Goal: Transaction & Acquisition: Purchase product/service

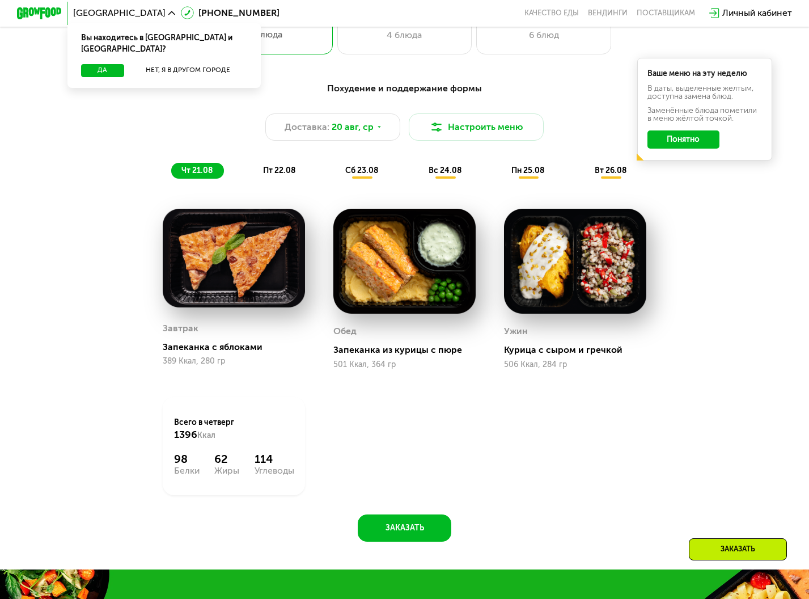
scroll to position [397, 0]
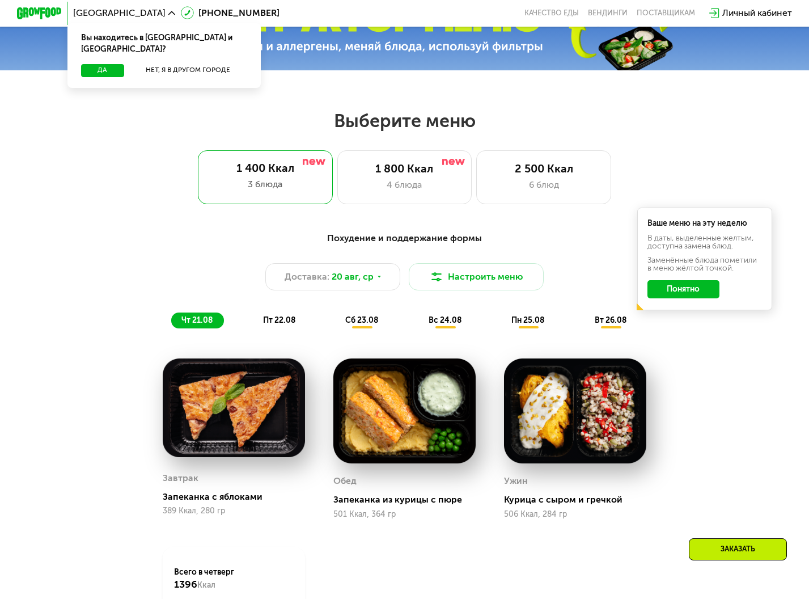
click at [360, 325] on span "сб 23.08" at bounding box center [361, 320] width 33 height 10
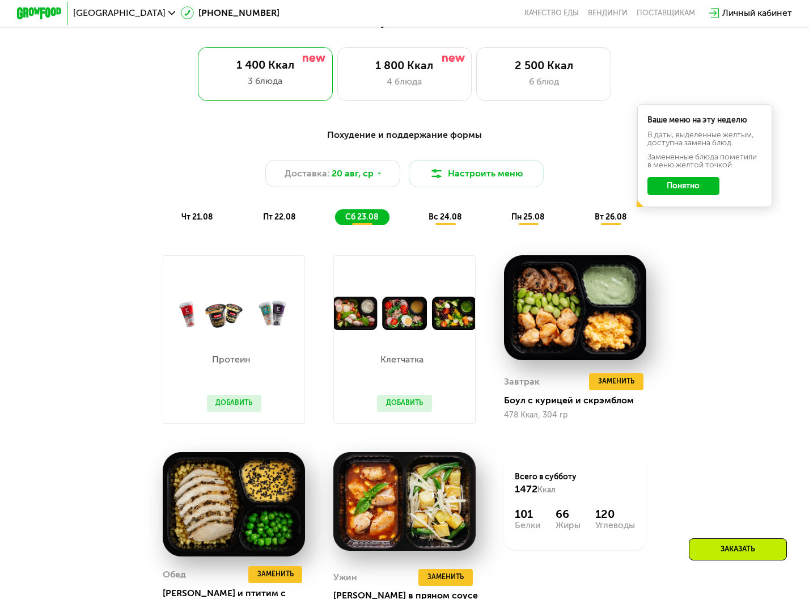
scroll to position [510, 0]
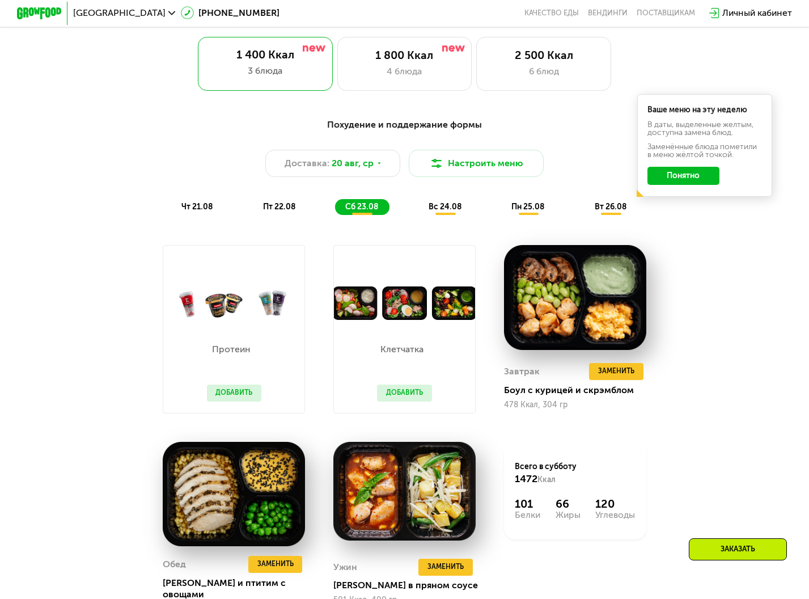
click at [232, 354] on p "Протеин" at bounding box center [231, 349] width 49 height 9
click at [234, 301] on img at bounding box center [233, 302] width 141 height 33
click at [203, 308] on img at bounding box center [233, 302] width 141 height 33
click at [282, 319] on img at bounding box center [233, 302] width 141 height 33
click at [224, 397] on button "Добавить" at bounding box center [234, 392] width 55 height 17
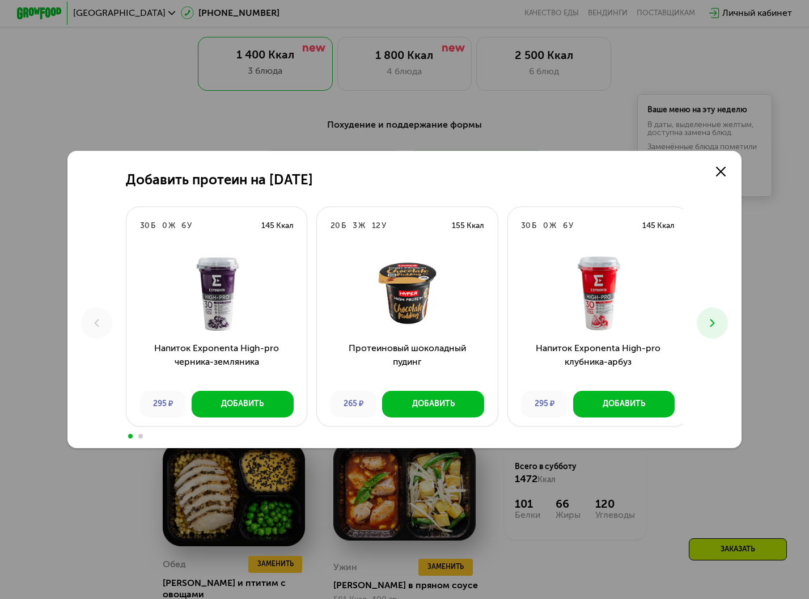
click at [718, 331] on button at bounding box center [712, 322] width 31 height 31
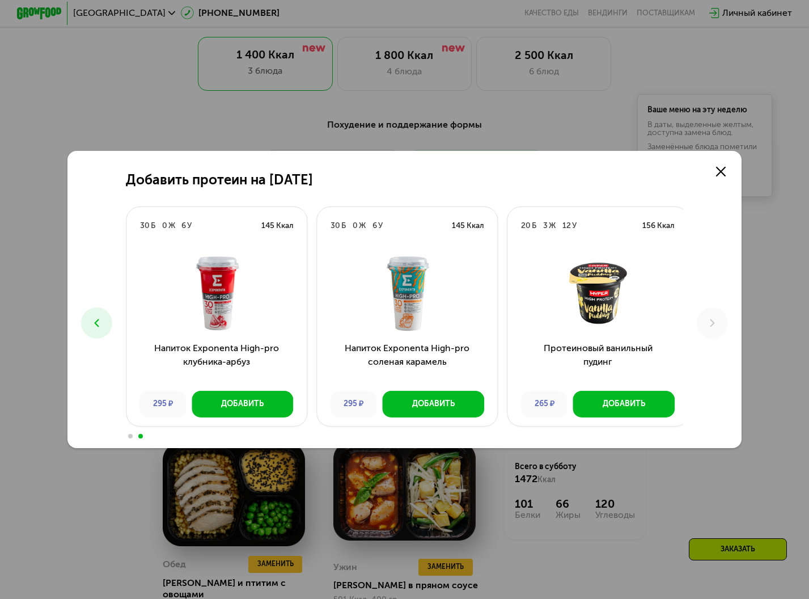
click at [94, 324] on use at bounding box center [96, 323] width 5 height 8
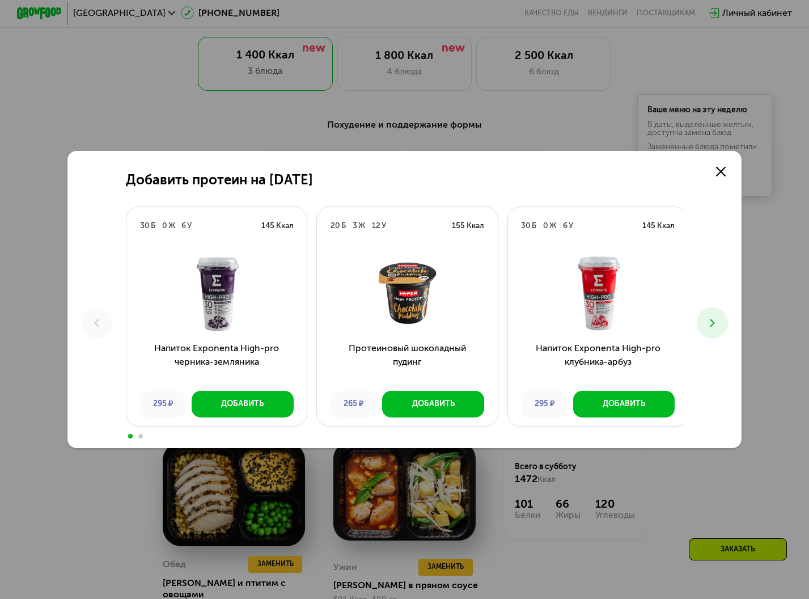
click at [138, 438] on span at bounding box center [140, 436] width 5 height 5
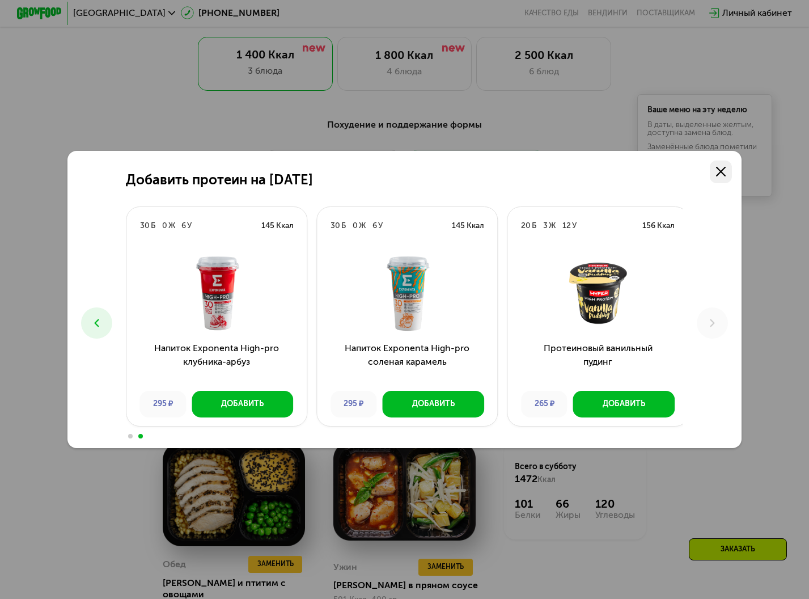
click at [726, 167] on use at bounding box center [721, 172] width 10 height 10
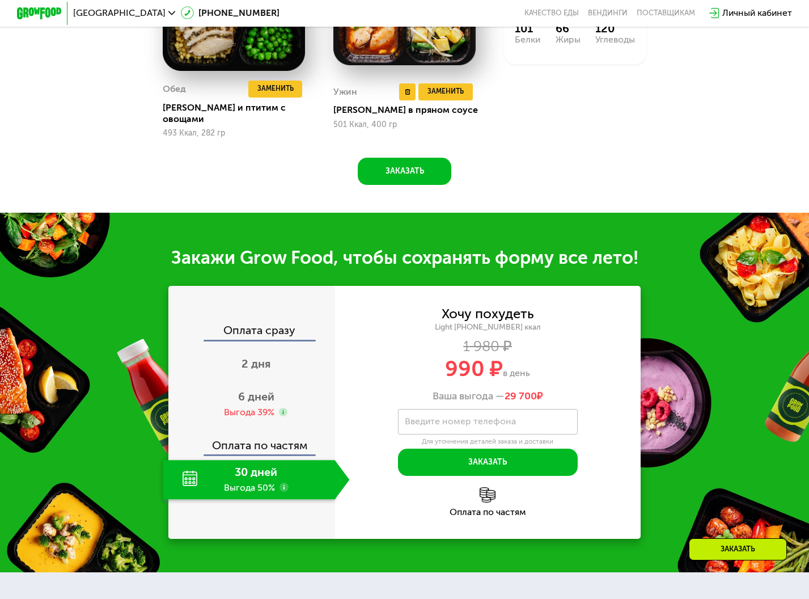
scroll to position [794, 0]
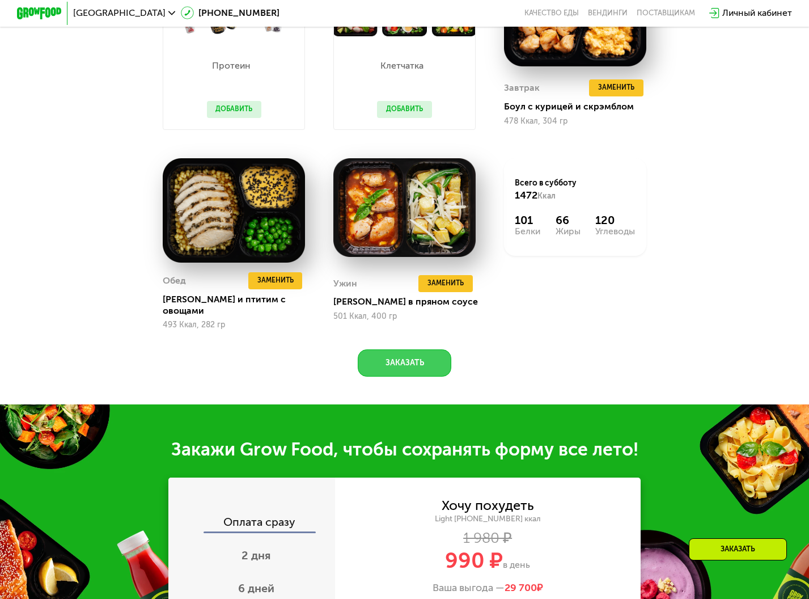
click at [404, 358] on button "Заказать" at bounding box center [405, 362] width 94 height 27
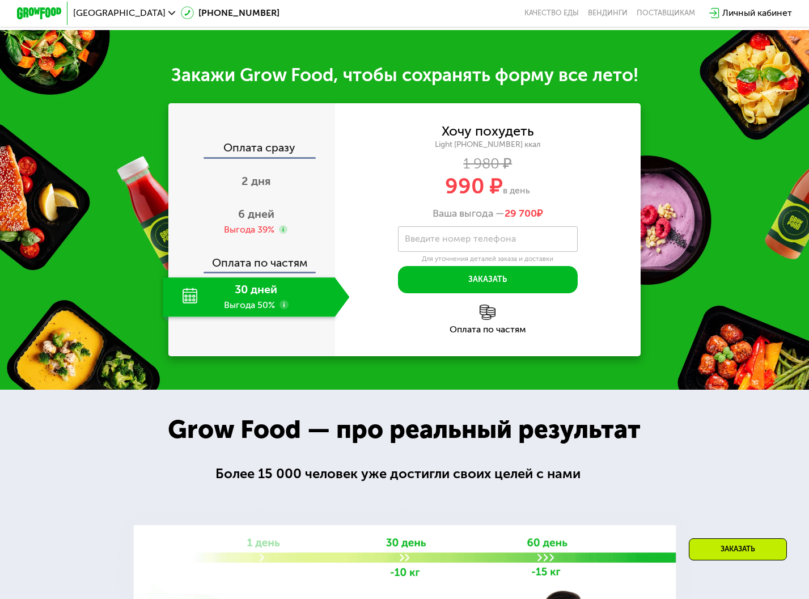
scroll to position [1141, 0]
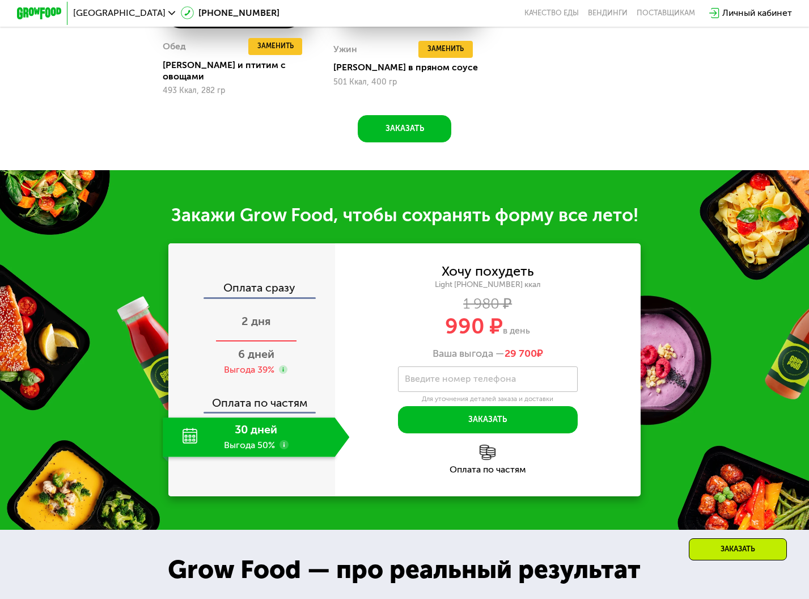
click at [253, 319] on span "2 дня" at bounding box center [255, 321] width 29 height 14
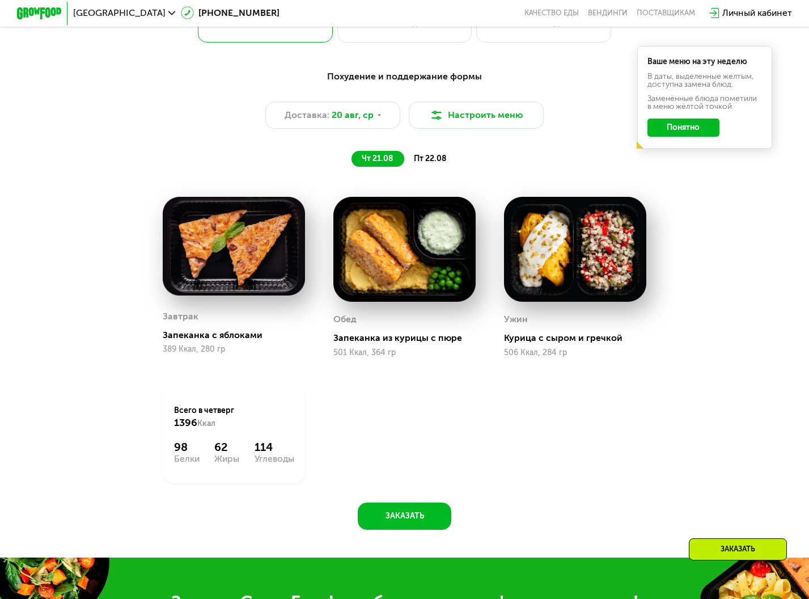
scroll to position [503, 0]
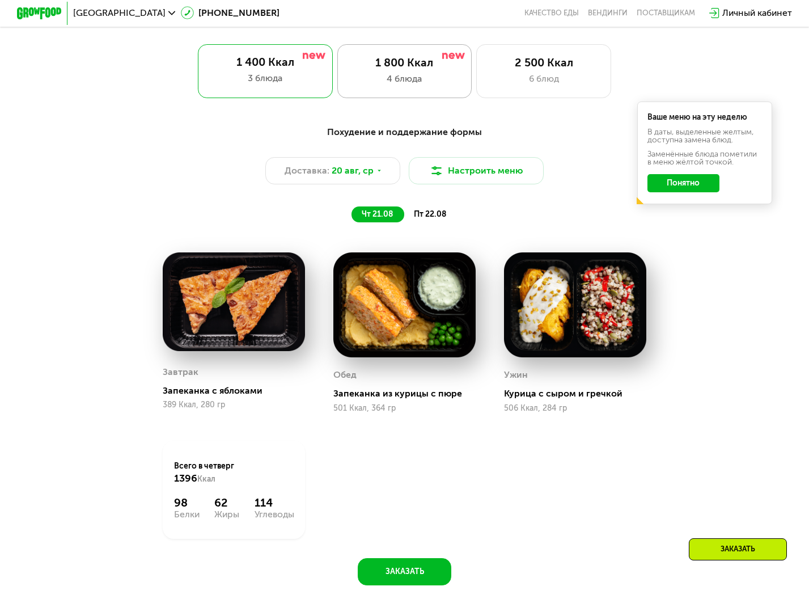
click at [412, 62] on div "1 800 Ккал" at bounding box center [404, 63] width 111 height 14
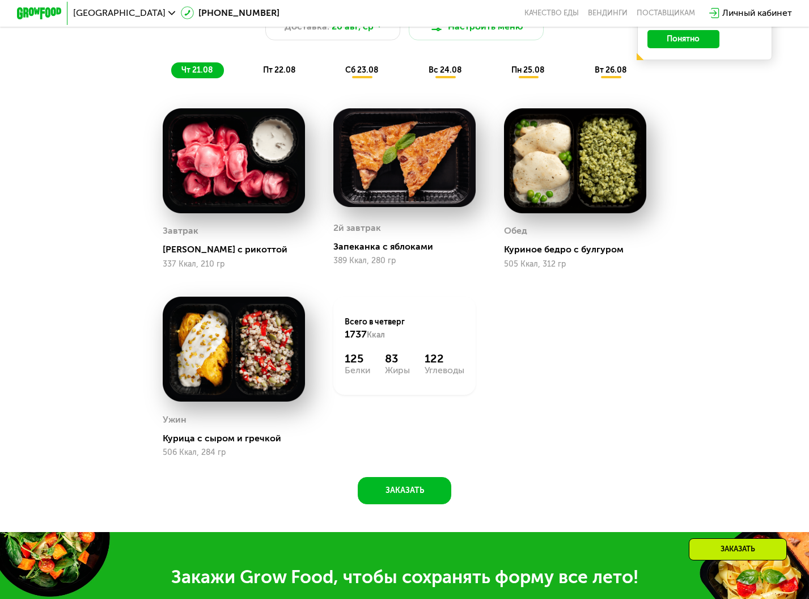
scroll to position [624, 0]
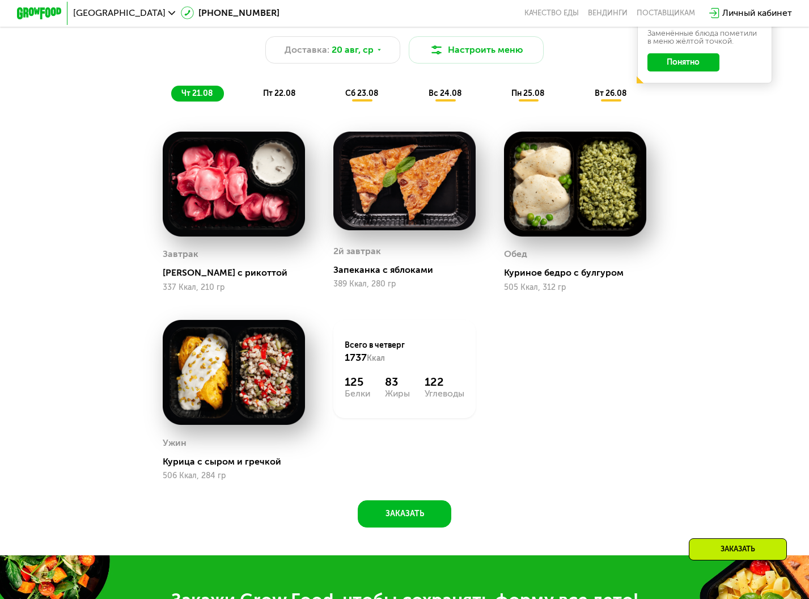
click at [287, 96] on span "пт 22.08" at bounding box center [279, 93] width 32 height 10
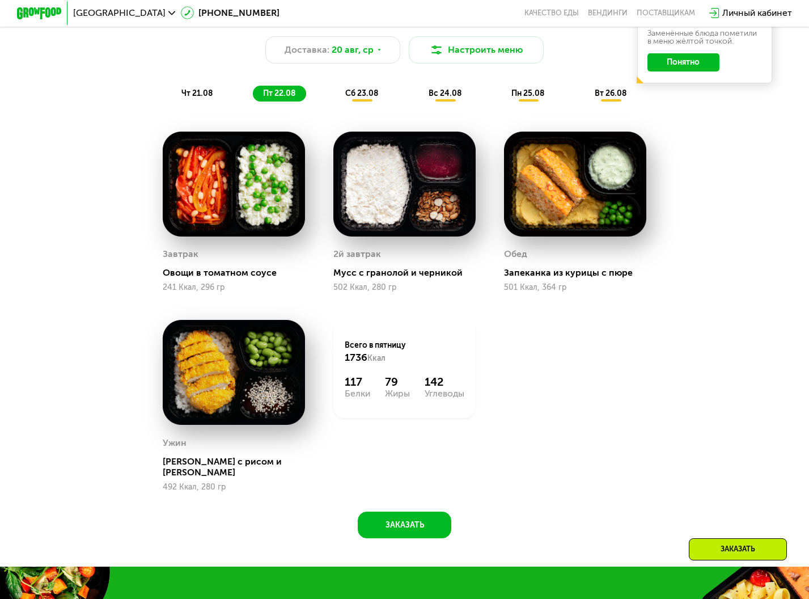
click at [362, 98] on span "сб 23.08" at bounding box center [361, 93] width 33 height 10
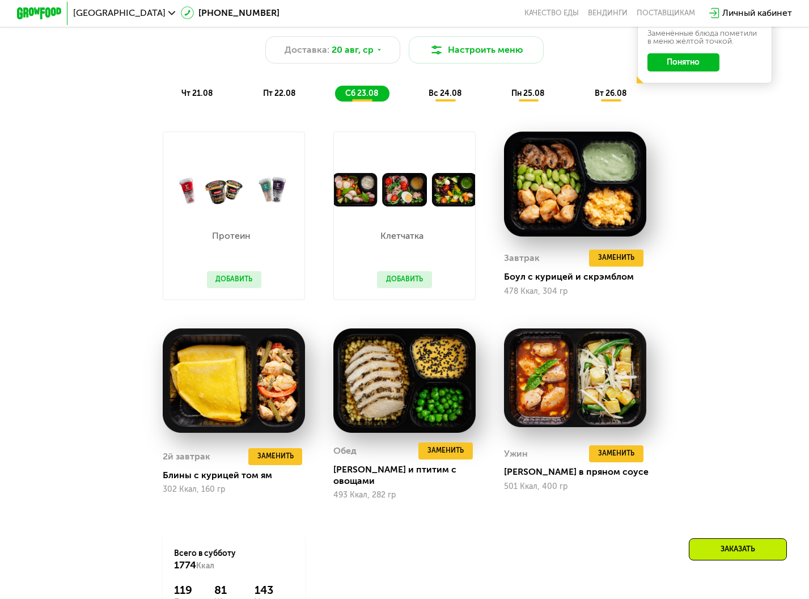
click at [447, 98] on span "вс 24.08" at bounding box center [445, 93] width 33 height 10
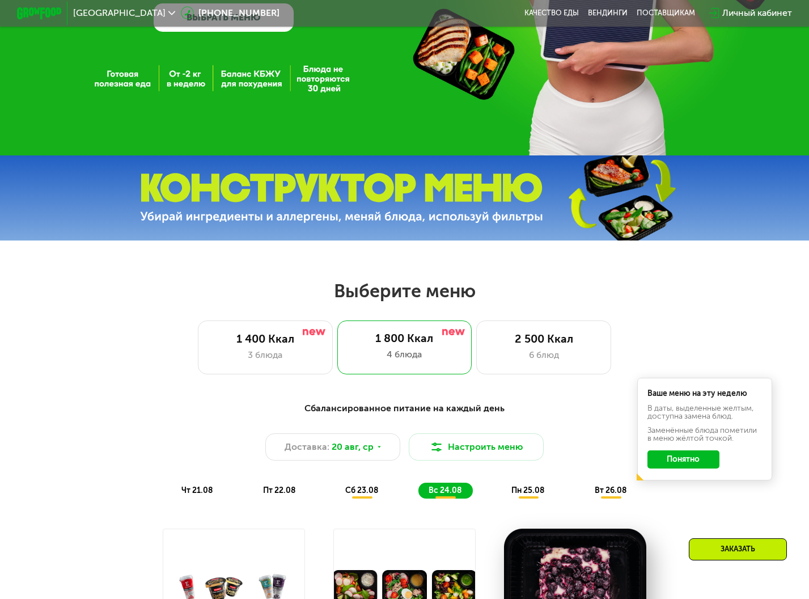
scroll to position [0, 0]
